Goal: Transaction & Acquisition: Obtain resource

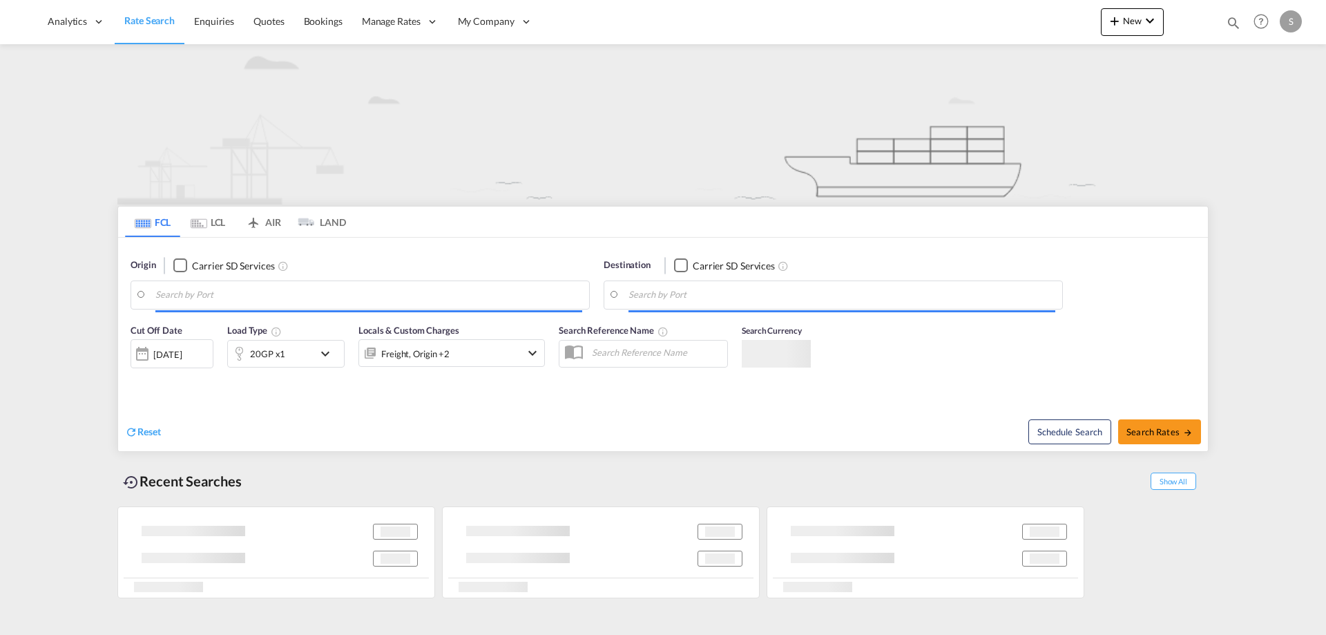
type input "[GEOGRAPHIC_DATA], [GEOGRAPHIC_DATA]"
type input "Jeddah, SAJED"
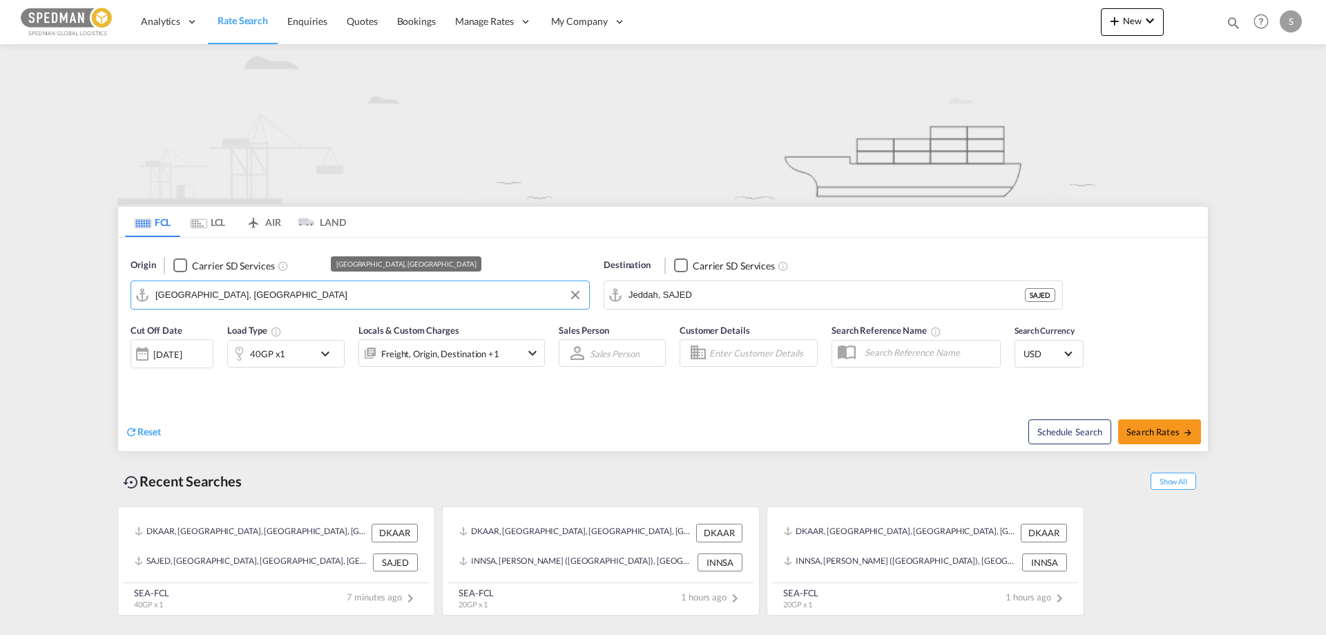
click at [272, 299] on input "[GEOGRAPHIC_DATA], [GEOGRAPHIC_DATA]" at bounding box center [368, 294] width 427 height 21
click at [742, 291] on input "Jeddah, SAJED" at bounding box center [841, 294] width 427 height 21
click at [387, 416] on div "Reset" at bounding box center [395, 421] width 541 height 38
click at [326, 345] on md-icon "icon-chevron-down" at bounding box center [328, 353] width 23 height 17
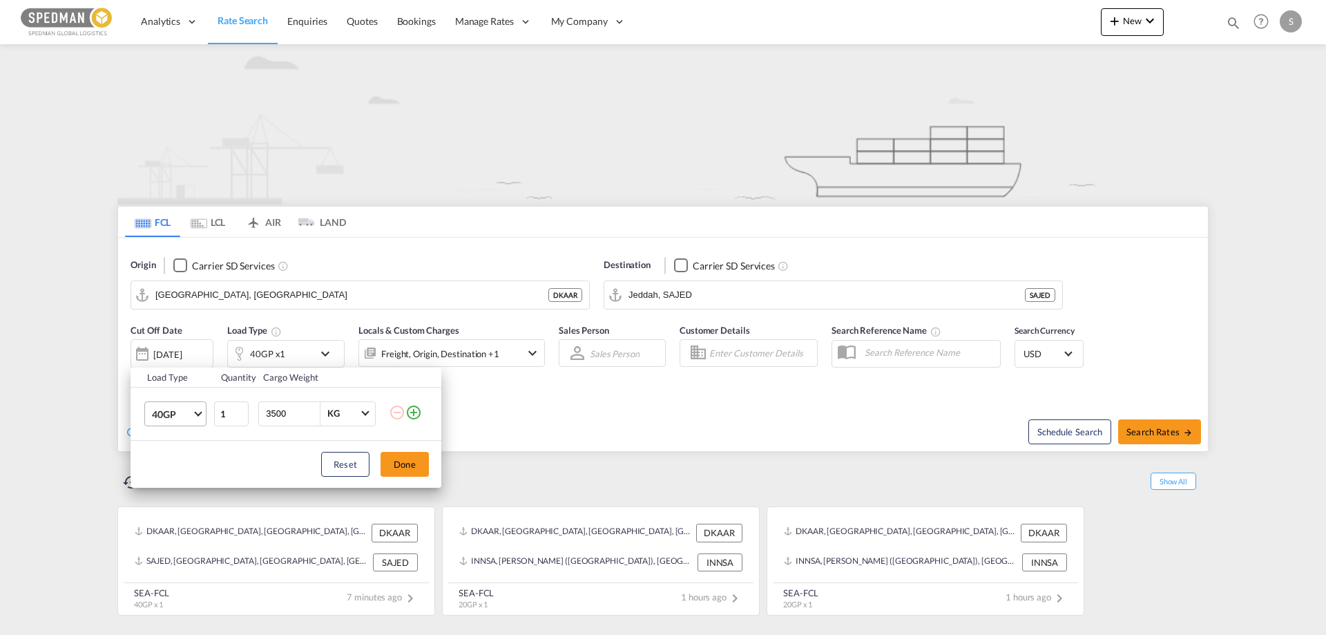
click at [177, 410] on span "40GP" at bounding box center [172, 414] width 40 height 14
click at [168, 447] on div "40HC" at bounding box center [165, 447] width 26 height 14
click at [377, 456] on div "Reset Done" at bounding box center [286, 464] width 311 height 47
click at [387, 457] on button "Done" at bounding box center [404, 464] width 48 height 25
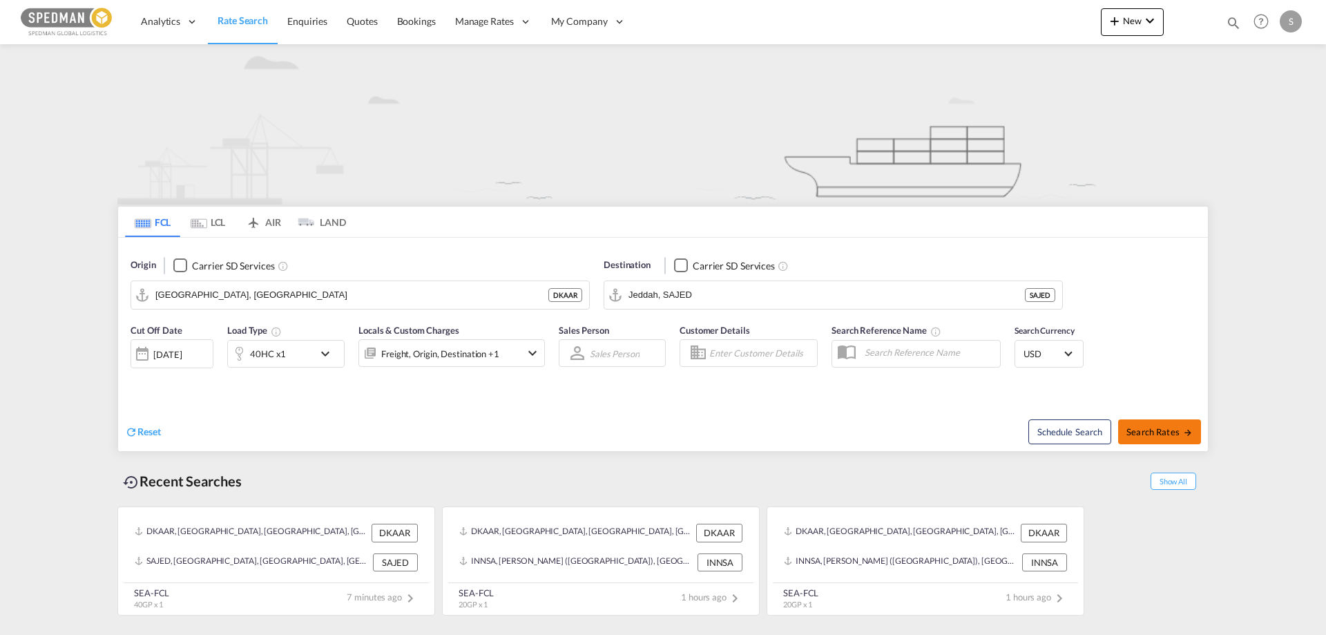
click at [1172, 434] on span "Search Rates" at bounding box center [1159, 431] width 66 height 11
type input "DKAAR to SAJED / [DATE]"
